Goal: Book appointment/travel/reservation

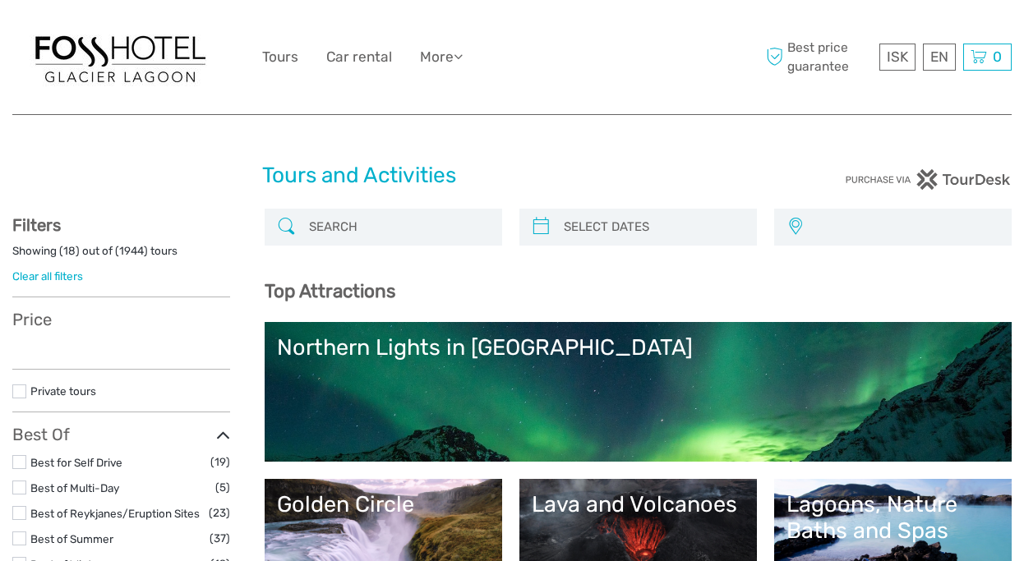
select select
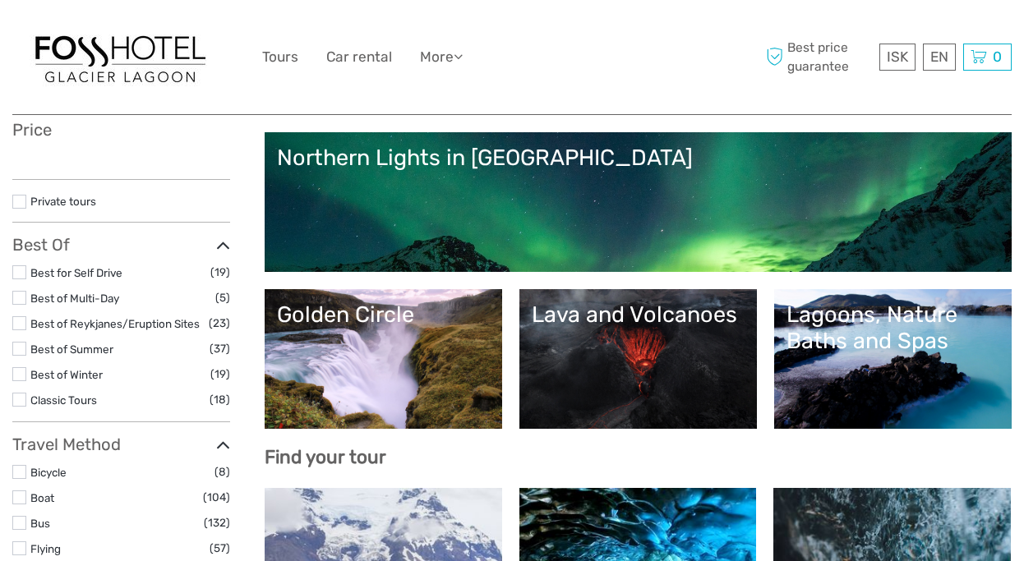
scroll to position [203, 0]
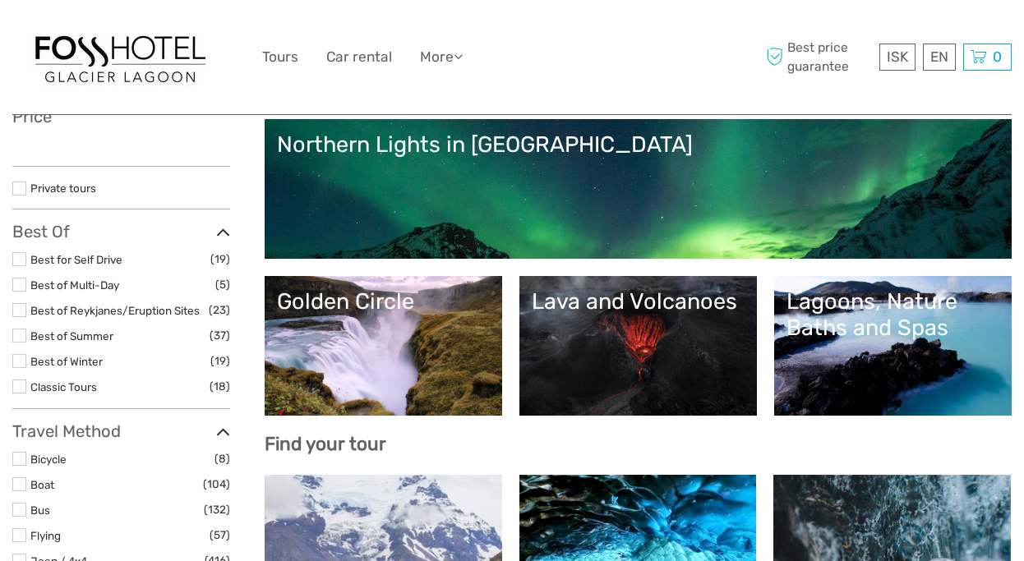
select select
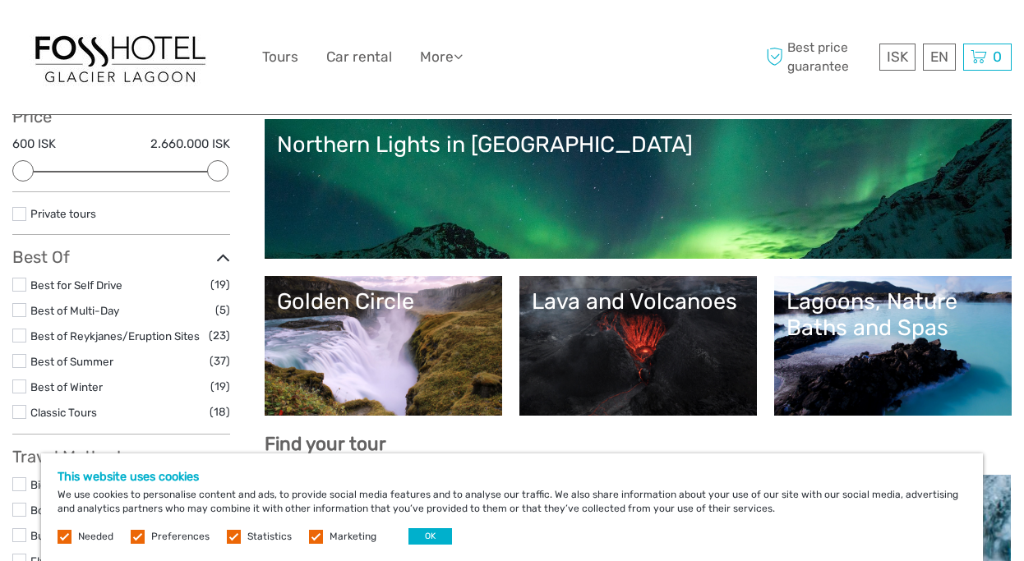
scroll to position [0, 0]
click at [429, 537] on button "OK" at bounding box center [430, 536] width 44 height 16
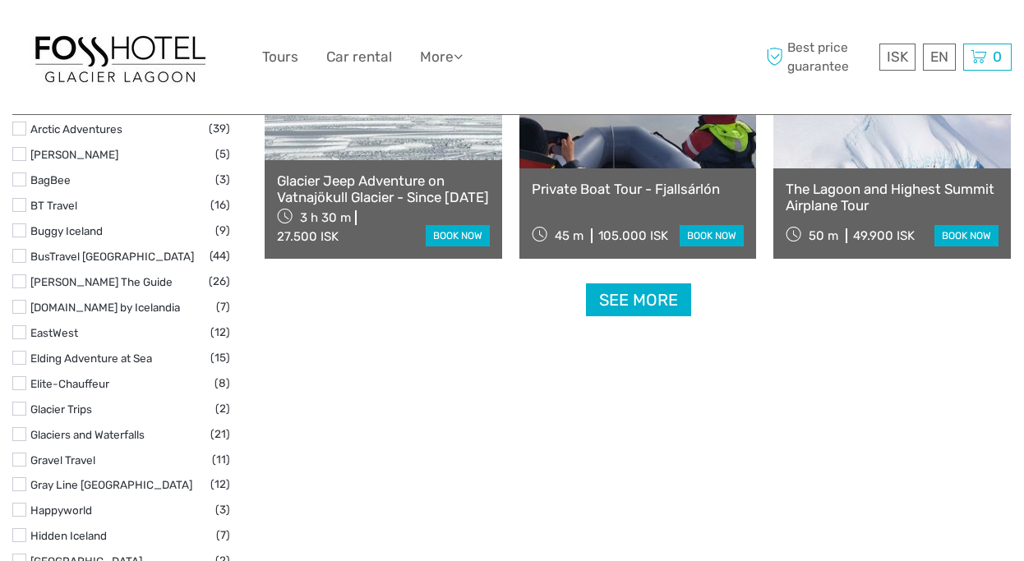
scroll to position [2148, 0]
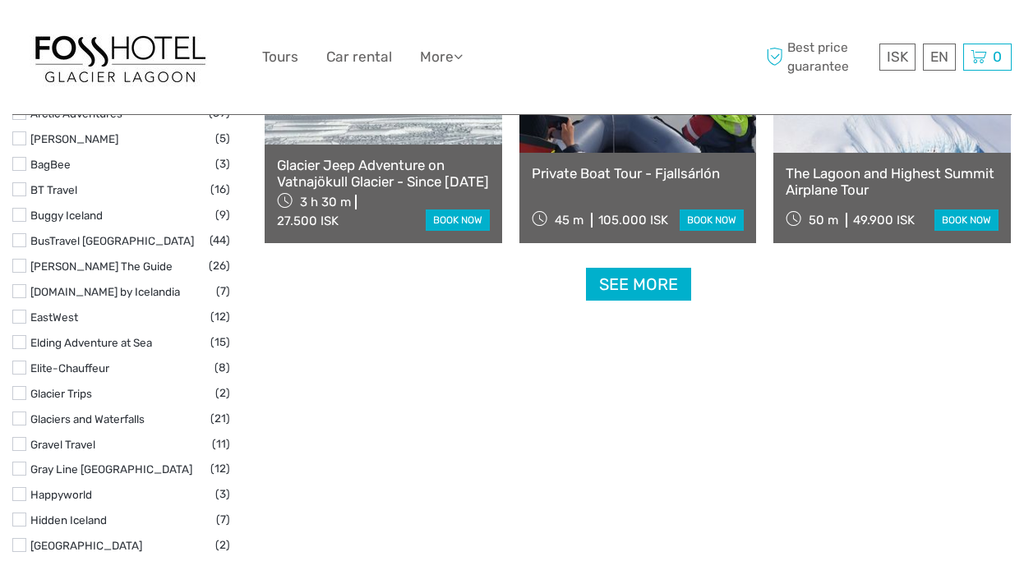
click at [643, 285] on link "See more" at bounding box center [638, 285] width 105 height 34
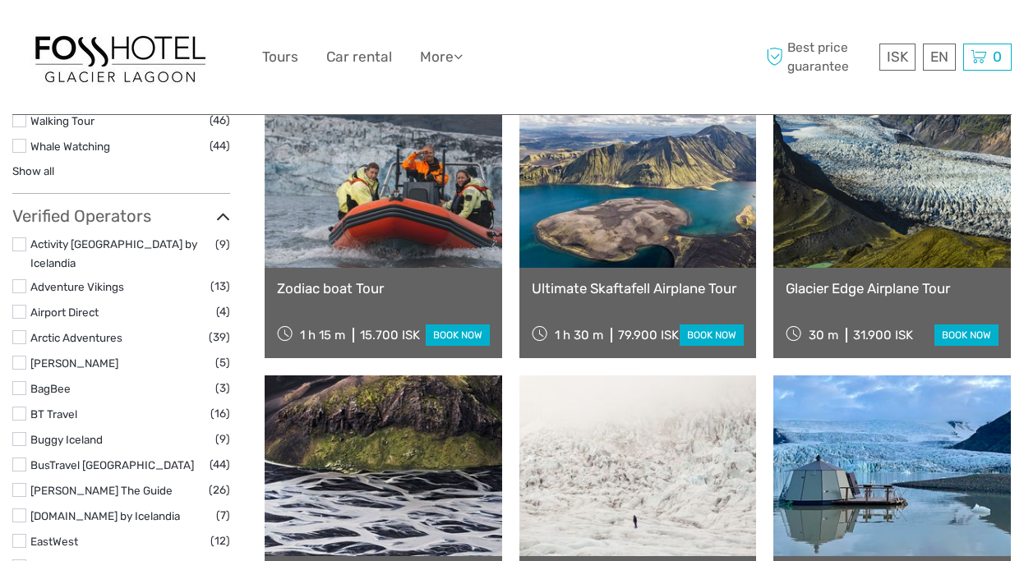
scroll to position [1928, 0]
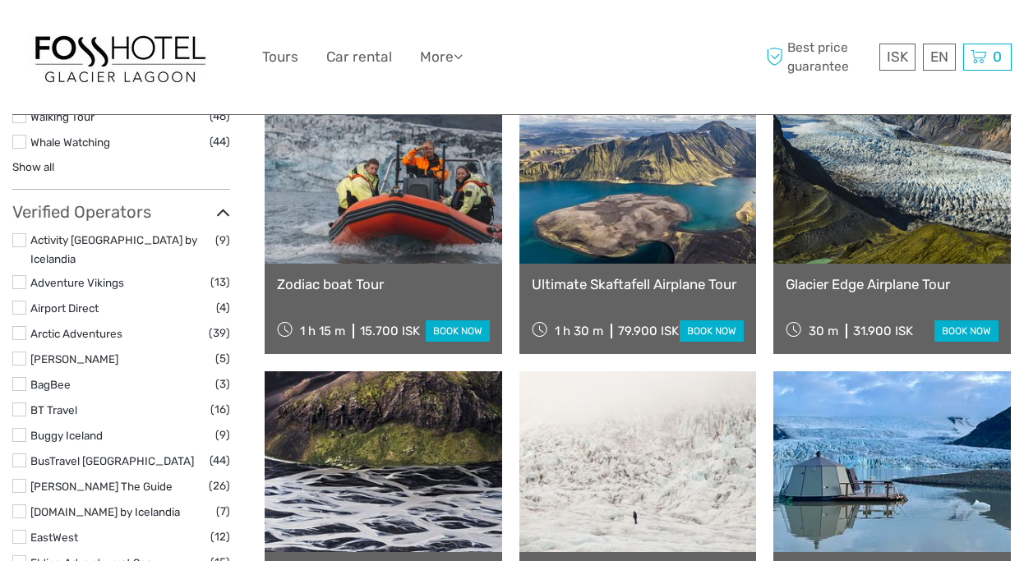
click at [137, 65] on img at bounding box center [120, 57] width 181 height 58
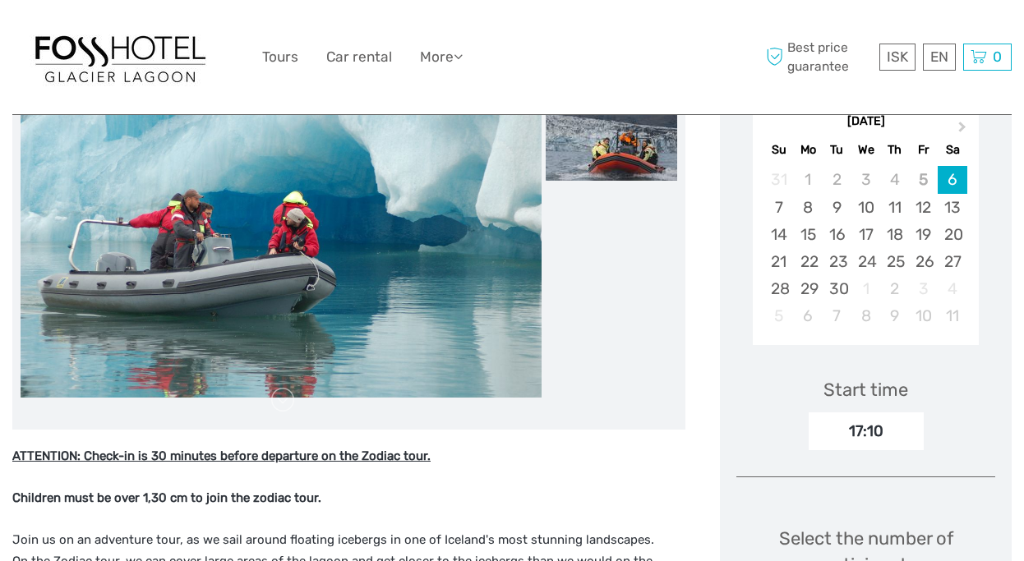
scroll to position [293, 0]
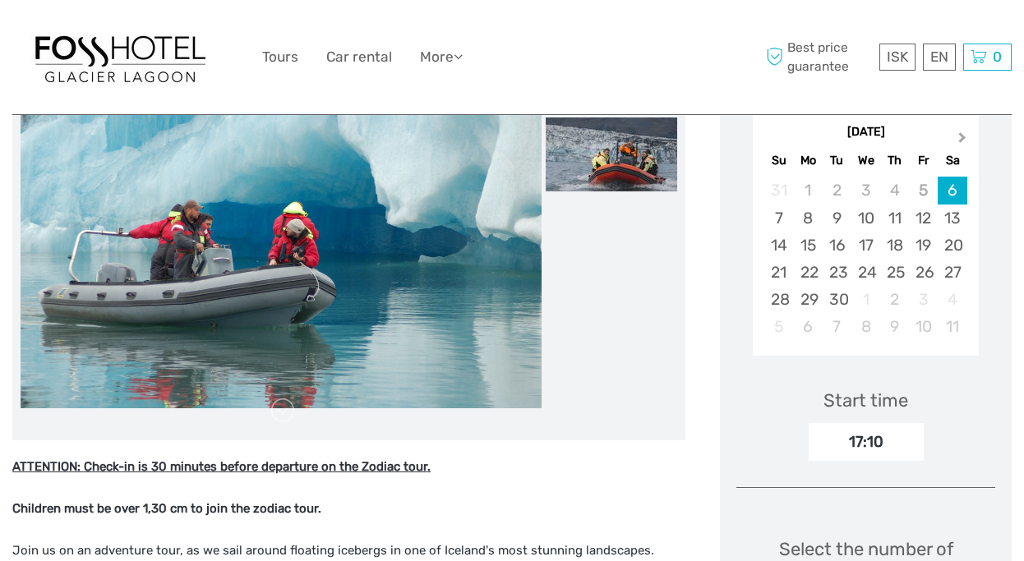
click at [962, 138] on span "Next Month" at bounding box center [962, 141] width 0 height 24
click at [951, 220] on div "11" at bounding box center [952, 218] width 29 height 27
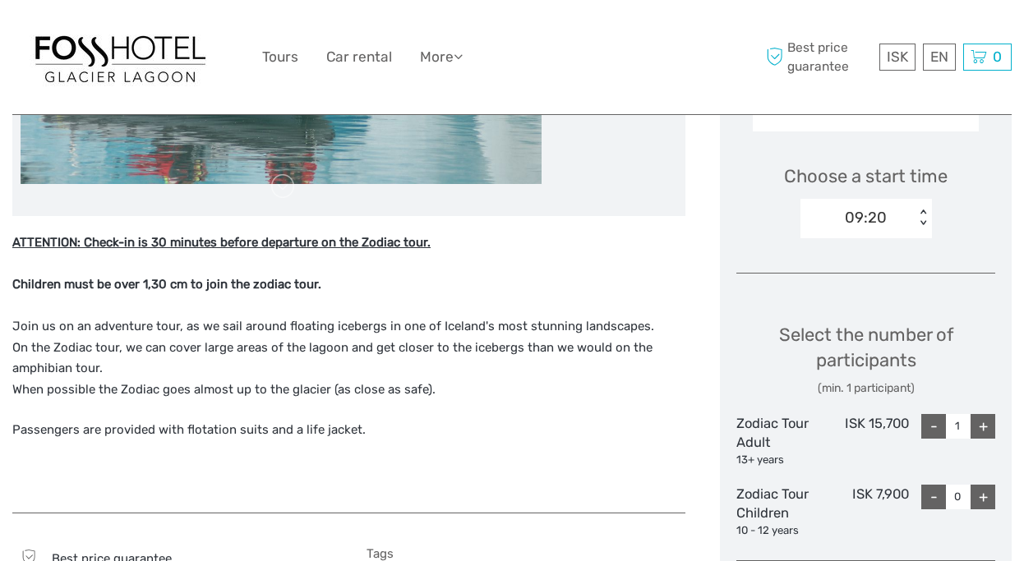
scroll to position [518, 0]
click at [984, 428] on div "+" at bounding box center [982, 425] width 25 height 25
type input "2"
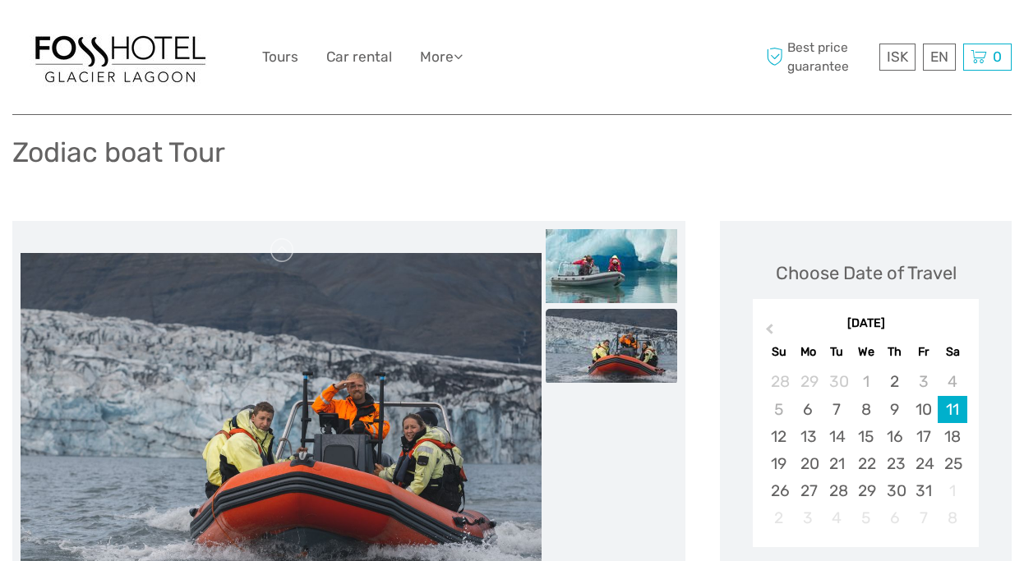
scroll to position [58, 0]
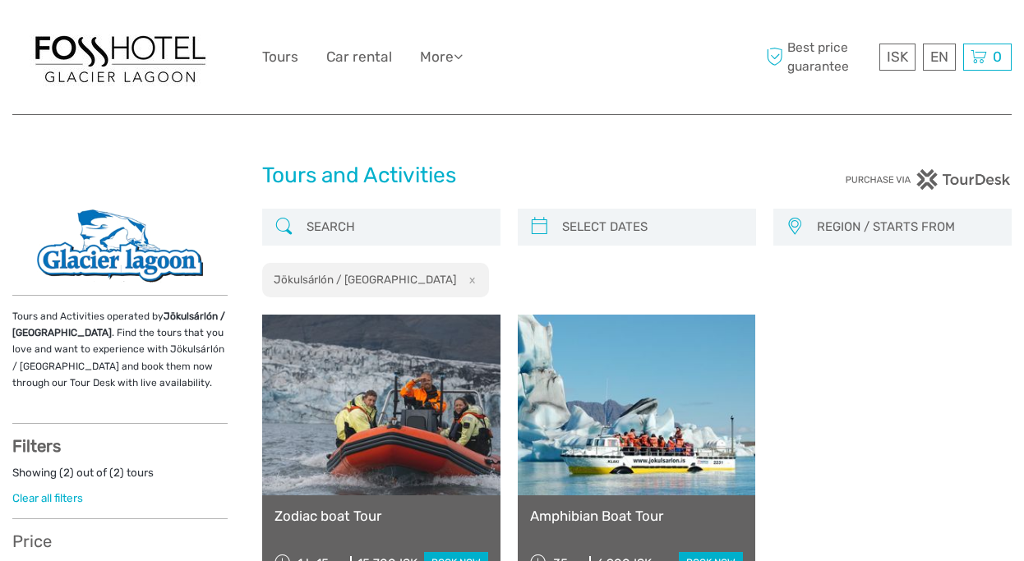
select select
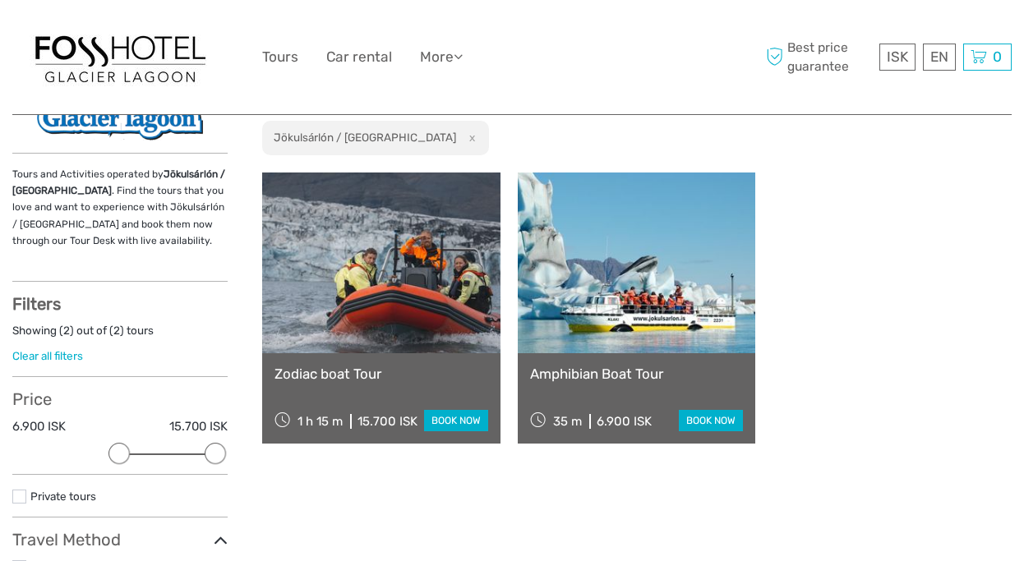
scroll to position [143, 0]
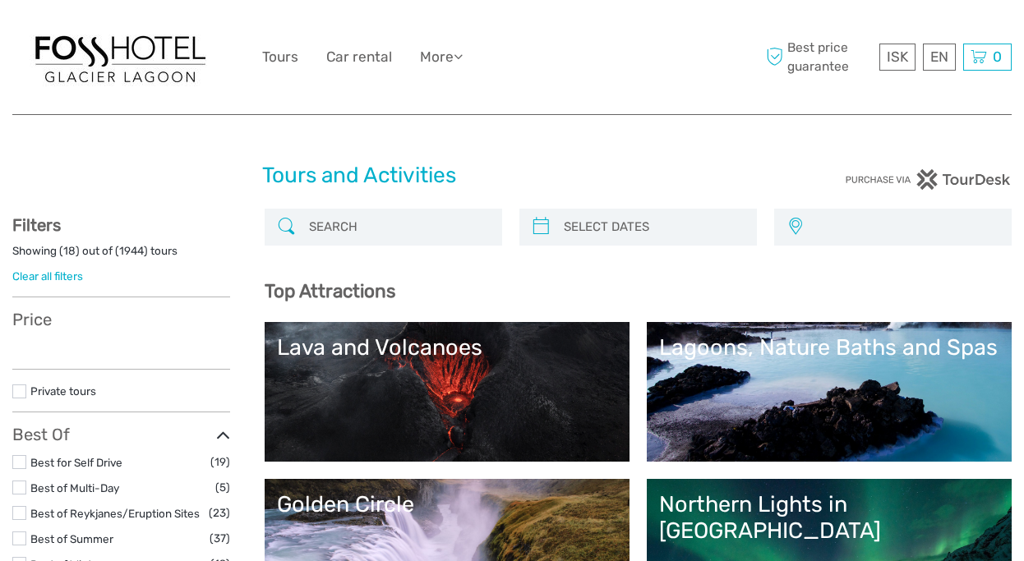
select select
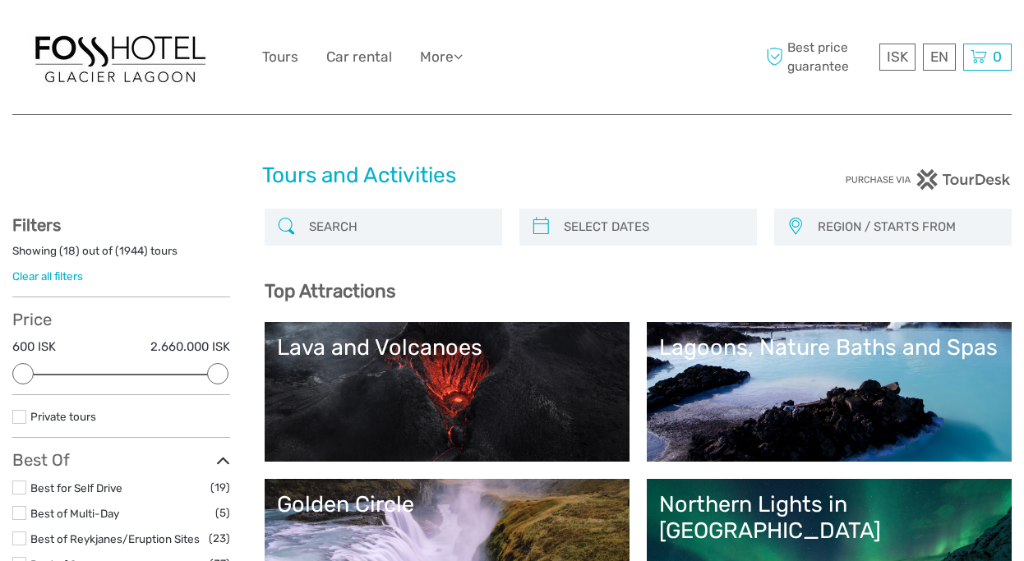
scroll to position [2148, 0]
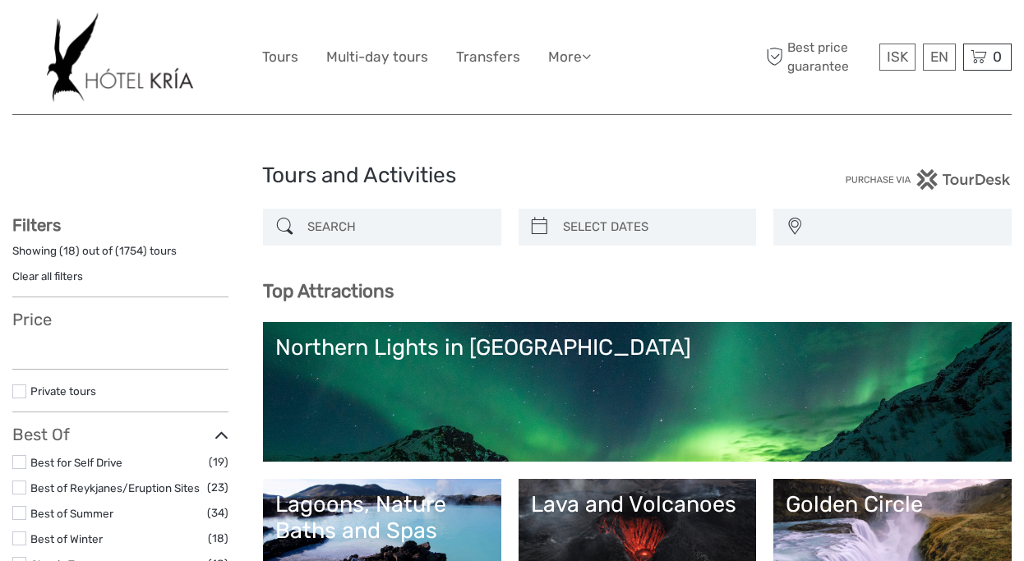
select select
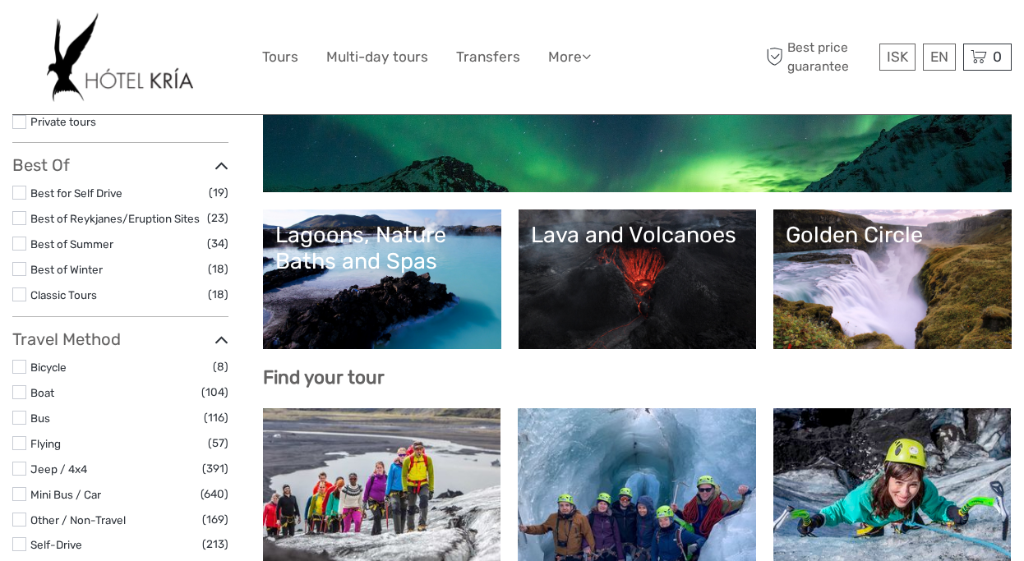
select select
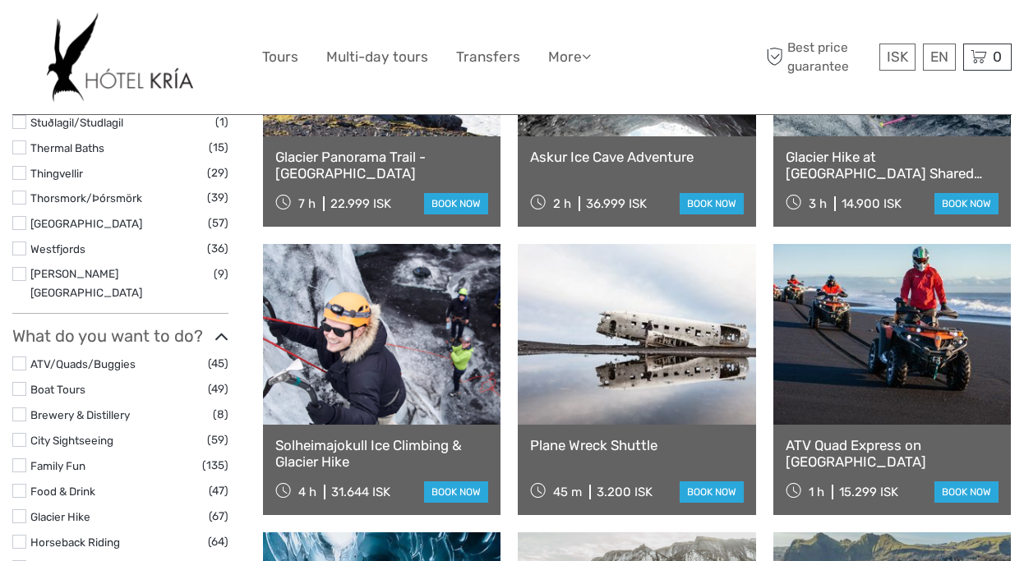
scroll to position [1334, 0]
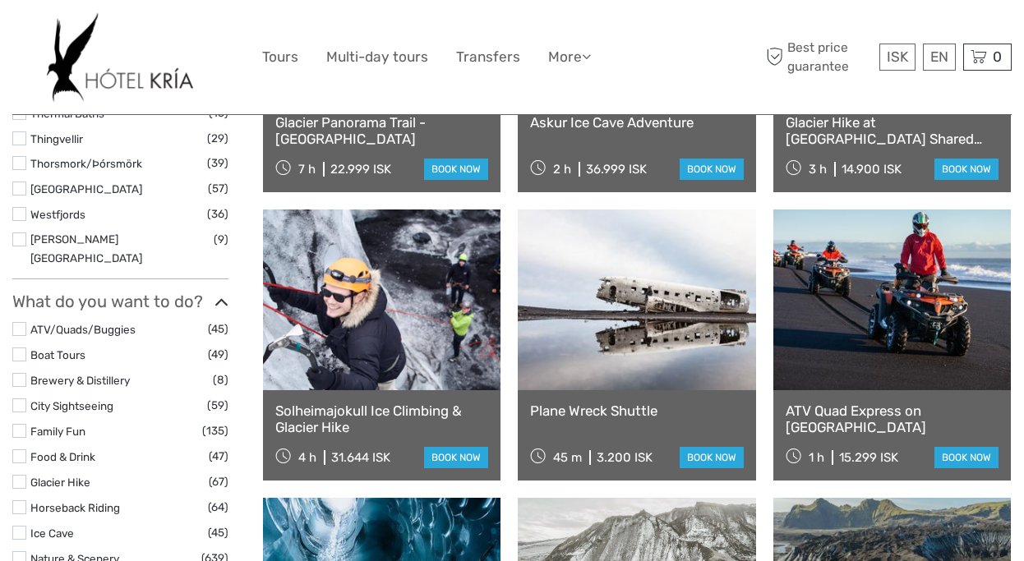
click at [598, 360] on link at bounding box center [636, 300] width 237 height 181
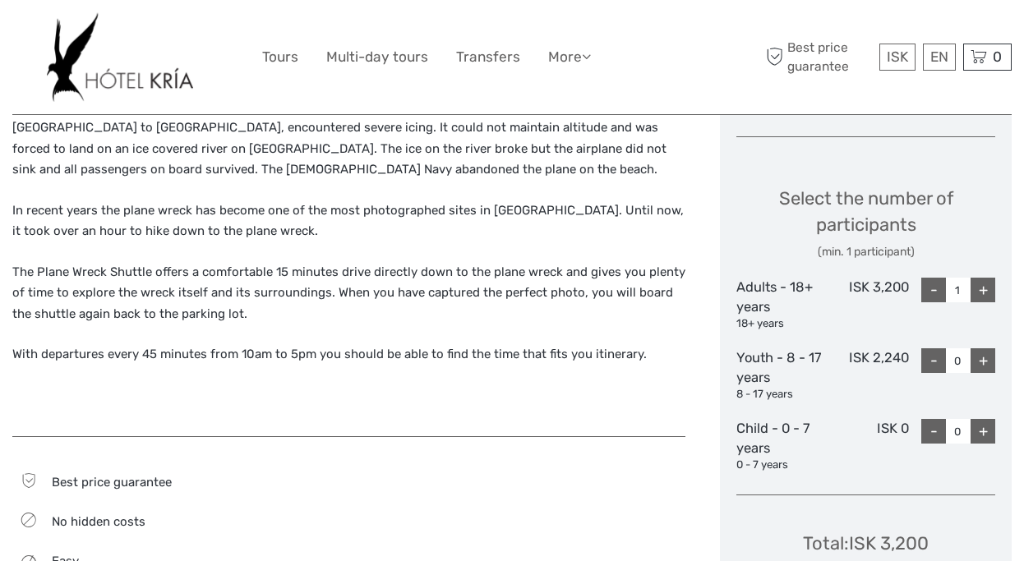
scroll to position [658, 0]
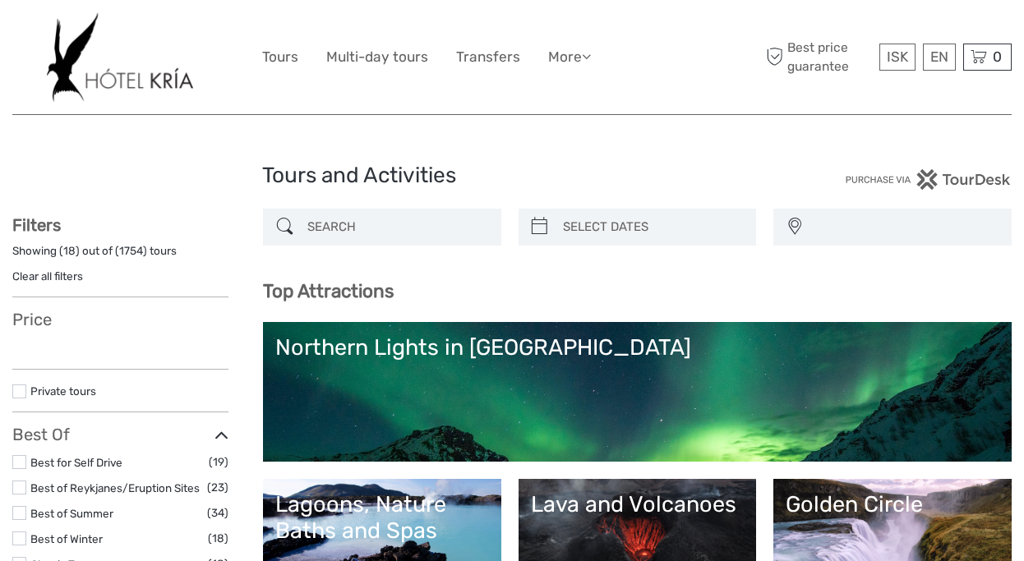
select select
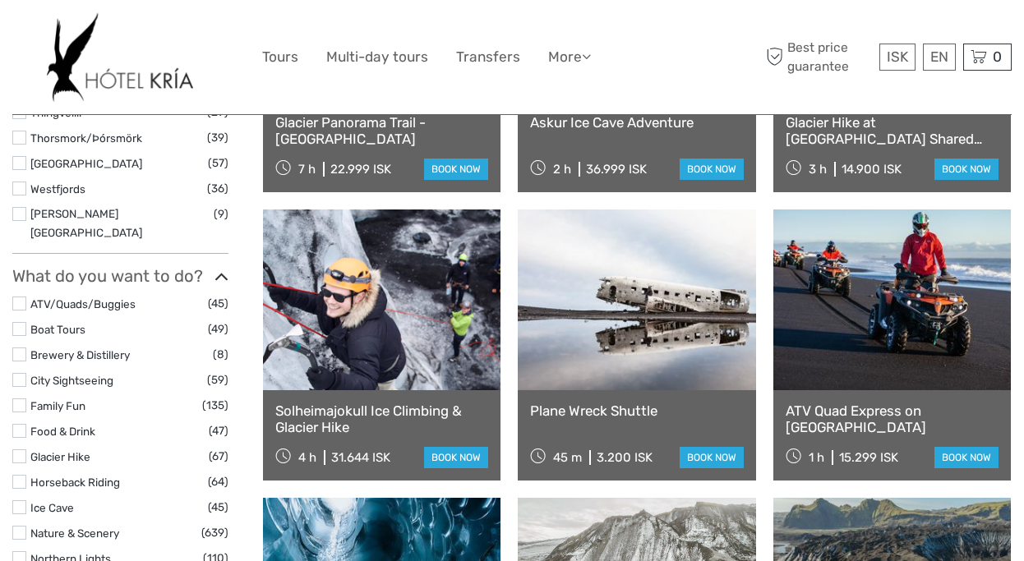
select select
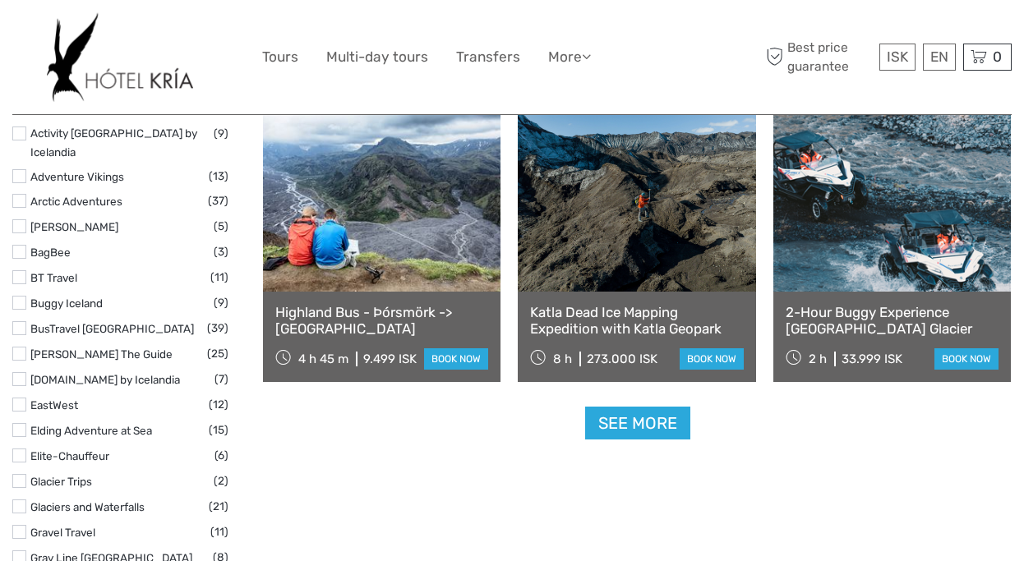
scroll to position [2010, 0]
click at [630, 424] on link "See more" at bounding box center [637, 423] width 105 height 34
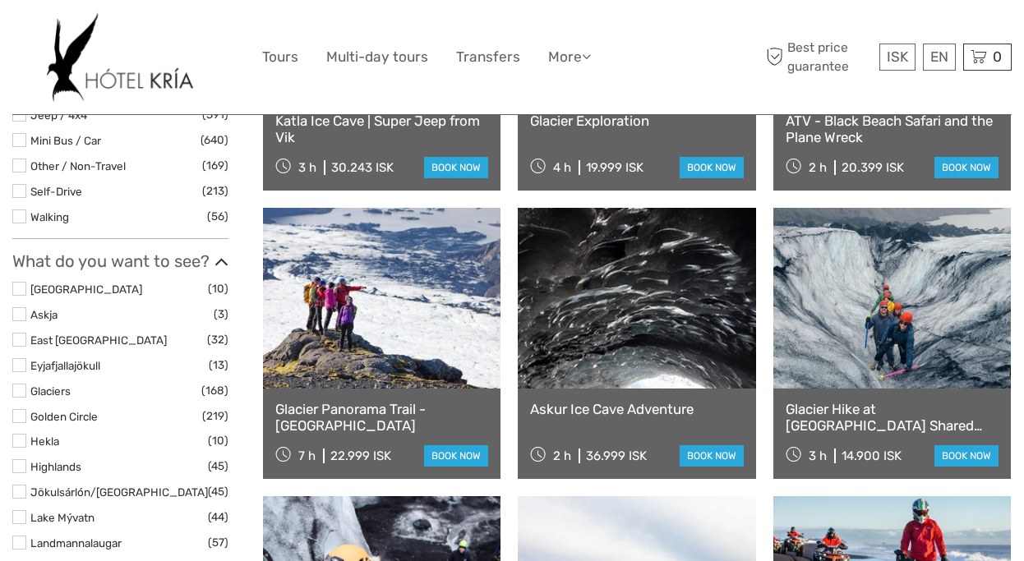
scroll to position [0, 0]
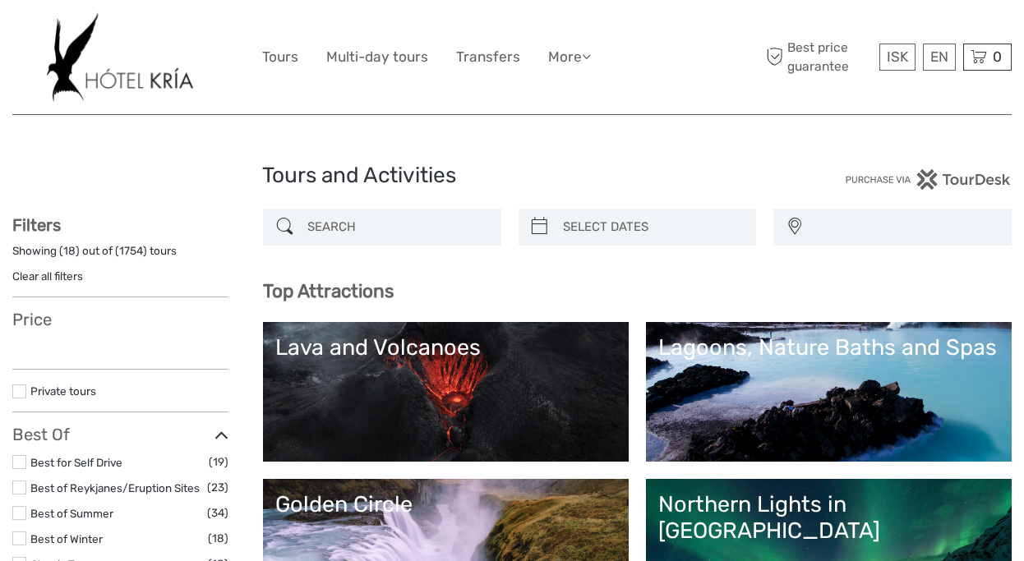
select select
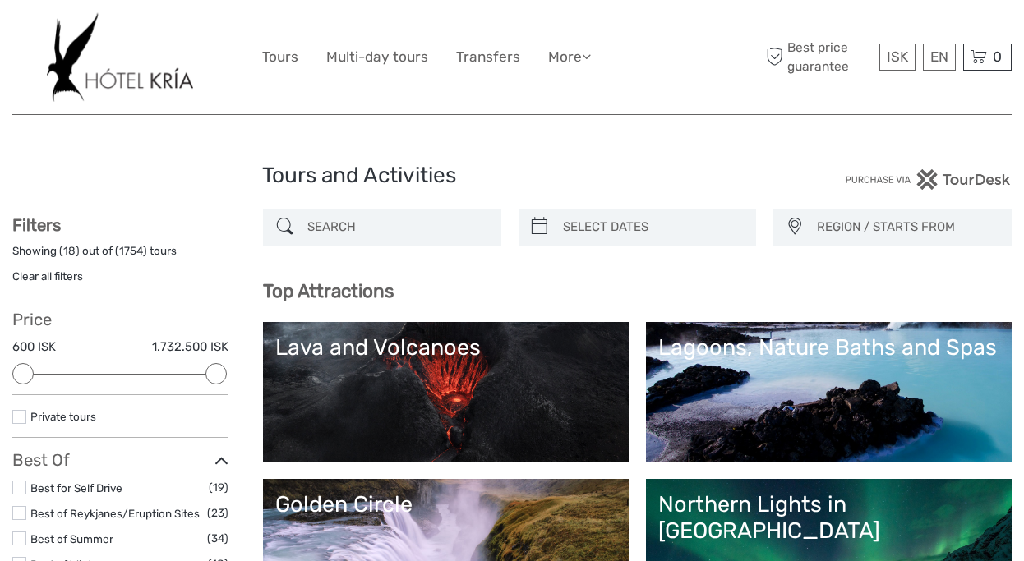
click at [830, 523] on div "Northern Lights in [GEOGRAPHIC_DATA]" at bounding box center [828, 517] width 341 height 53
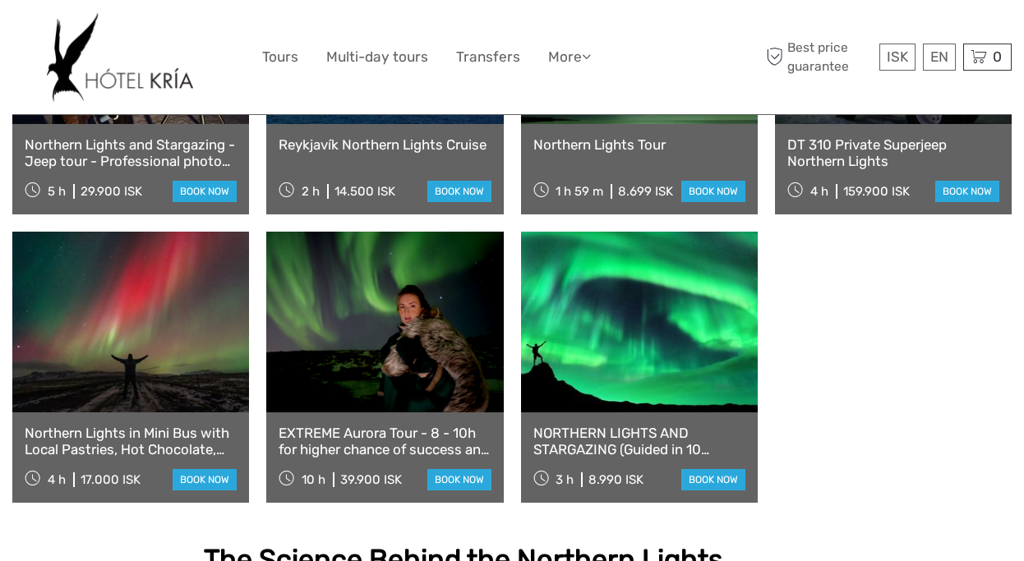
scroll to position [1068, 0]
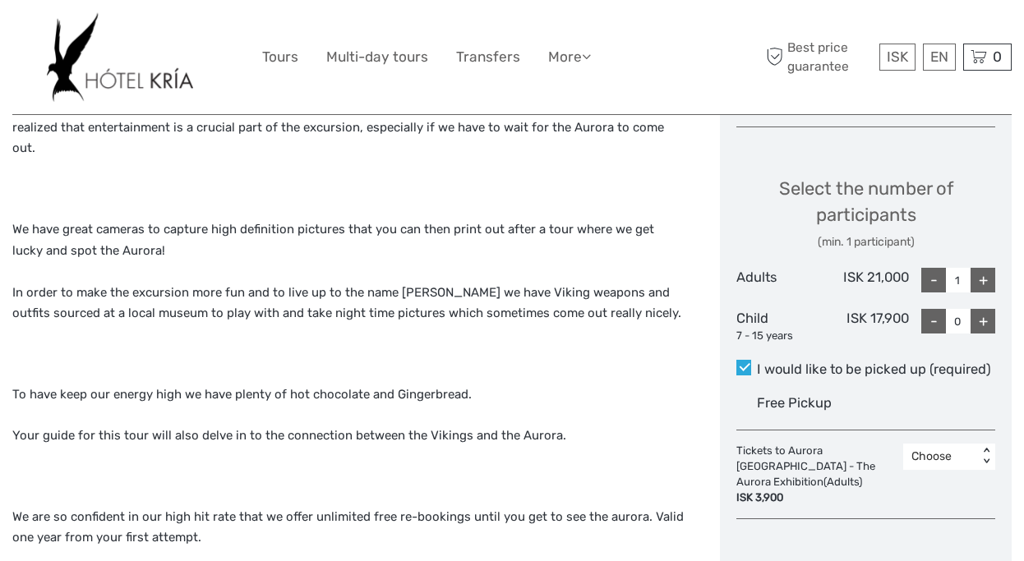
scroll to position [677, 0]
click at [990, 447] on div "< >" at bounding box center [986, 455] width 14 height 17
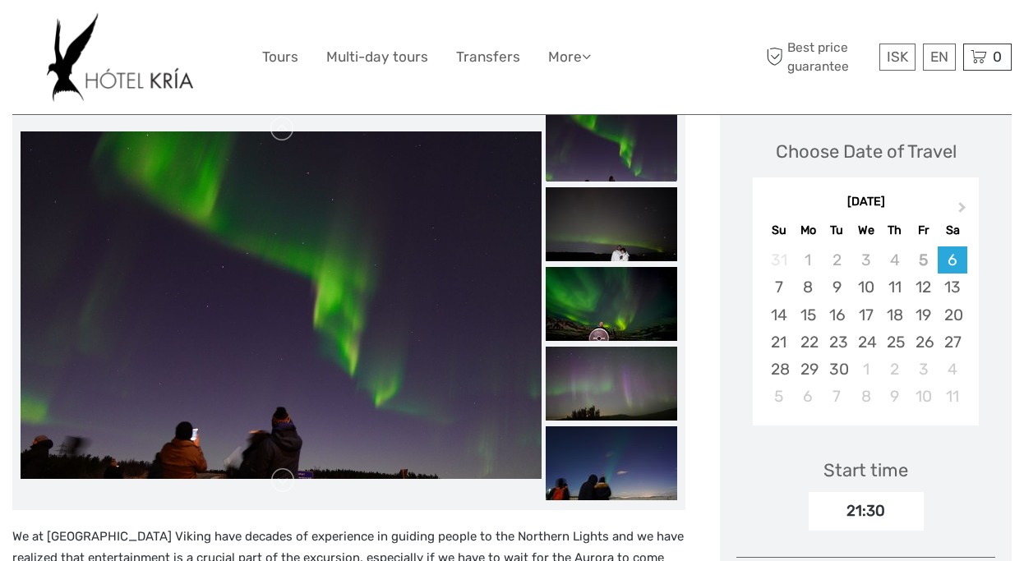
scroll to position [0, 0]
